Goal: Obtain resource: Download file/media

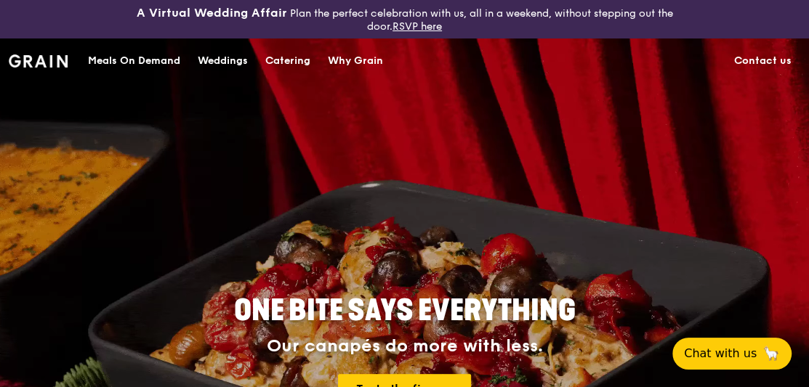
click at [307, 57] on div "Catering" at bounding box center [287, 61] width 45 height 44
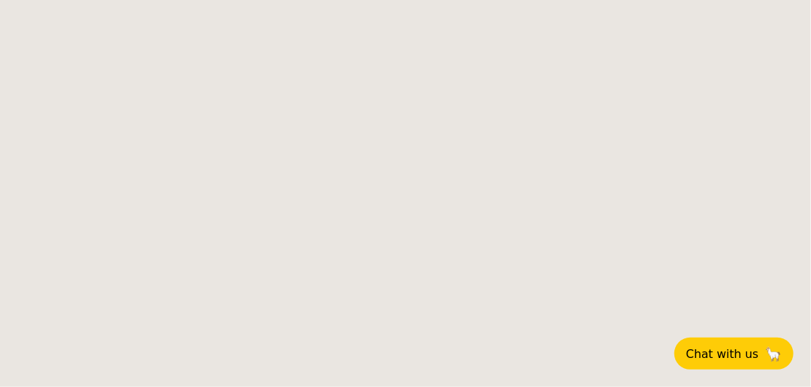
select select
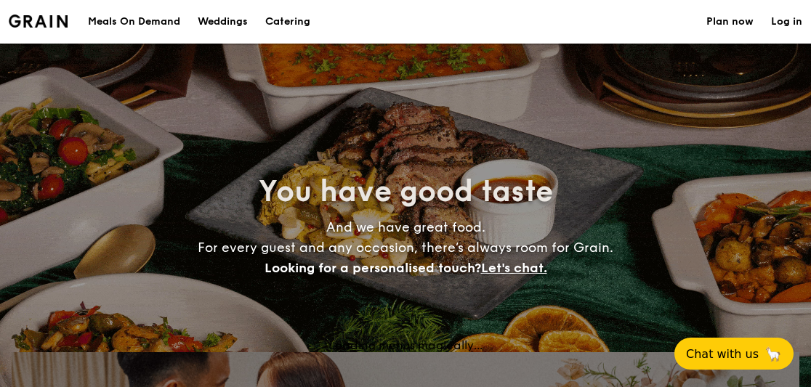
select select
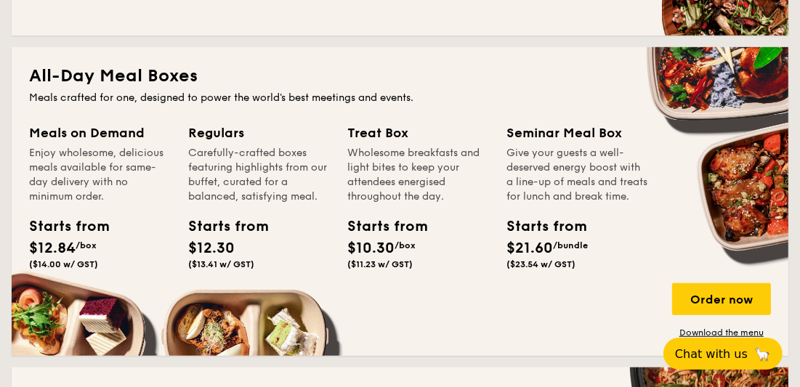
scroll to position [798, 0]
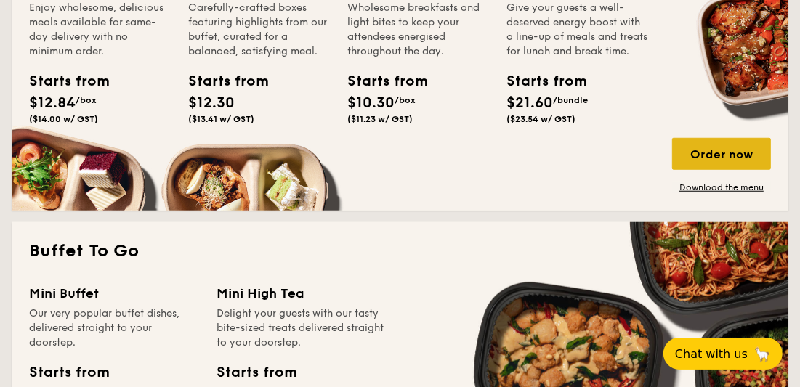
click at [682, 147] on div "Order now" at bounding box center [721, 154] width 99 height 32
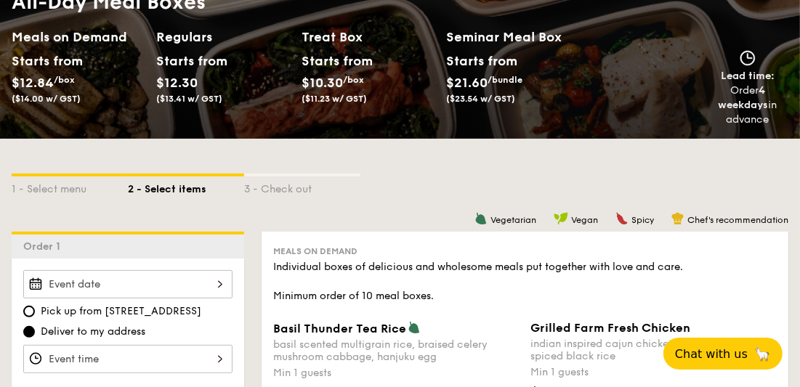
scroll to position [217, 0]
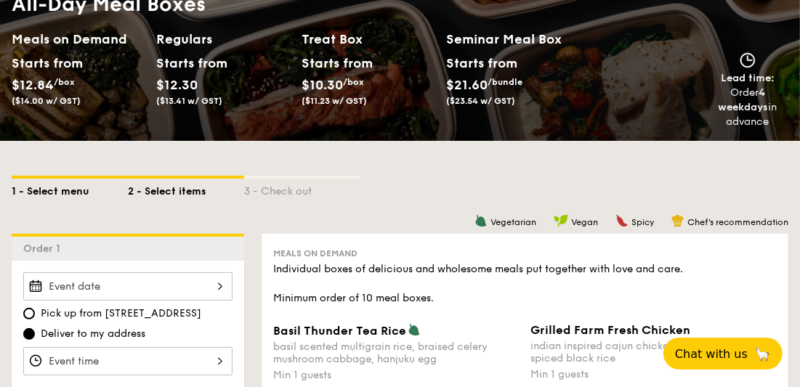
click at [70, 188] on div "1 - Select menu" at bounding box center [70, 189] width 116 height 20
select select
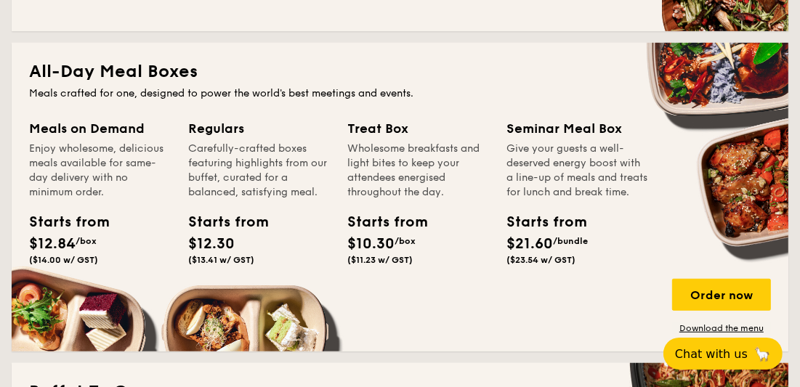
scroll to position [726, 0]
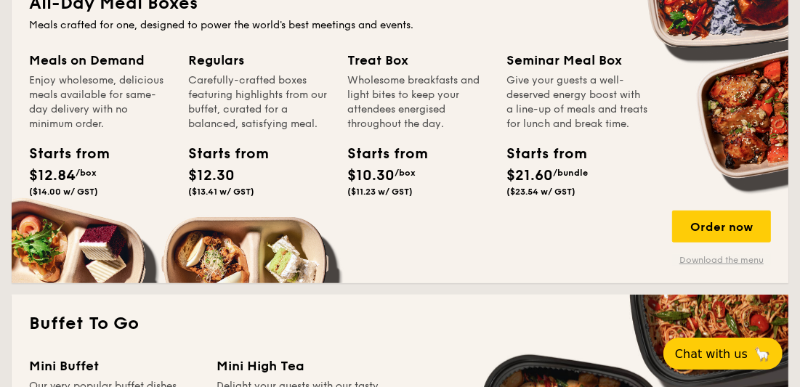
click at [693, 258] on link "Download the menu" at bounding box center [721, 260] width 99 height 12
